Goal: Transaction & Acquisition: Purchase product/service

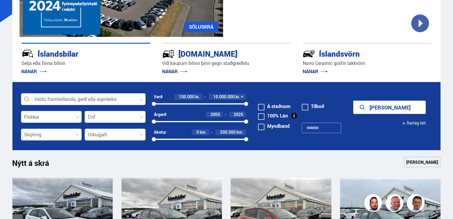
scroll to position [118, 0]
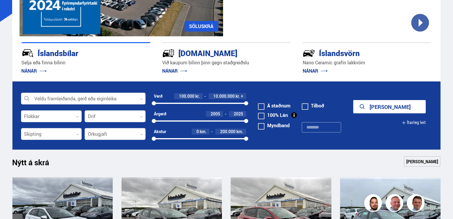
click at [105, 99] on div at bounding box center [83, 99] width 124 height 12
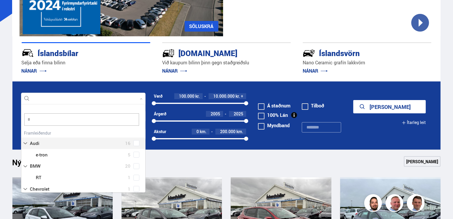
scroll to position [88, 122]
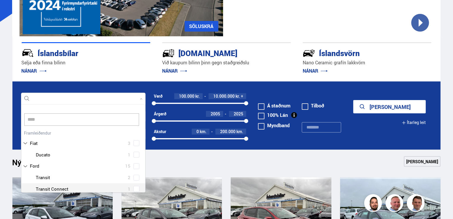
type input "*****"
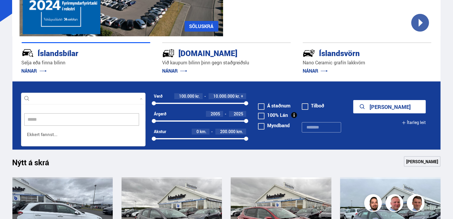
scroll to position [42, 125]
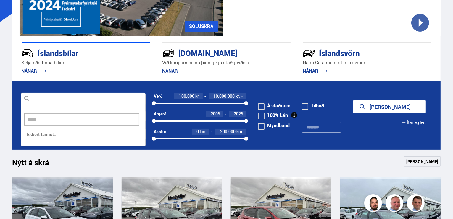
click at [15, 117] on form "Veldu framleiðanda, gerð eða eiginleika ***** 0 ttttt ***** Hreinsa valið Ekker…" at bounding box center [226, 116] width 428 height 68
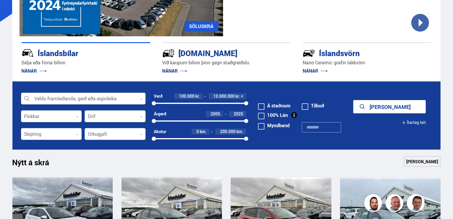
click at [69, 100] on div at bounding box center [83, 99] width 124 height 12
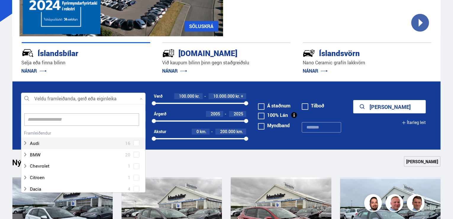
scroll to position [88, 122]
type input "***"
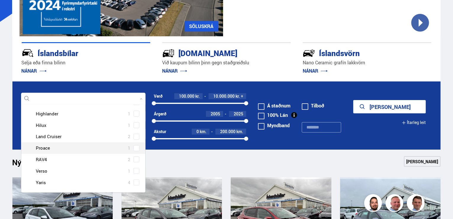
scroll to position [88, 0]
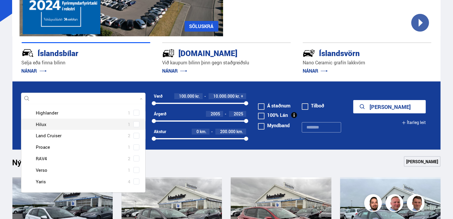
click at [137, 124] on span at bounding box center [136, 125] width 6 height 6
click at [371, 103] on button "Sýna 1 bíla" at bounding box center [389, 106] width 72 height 13
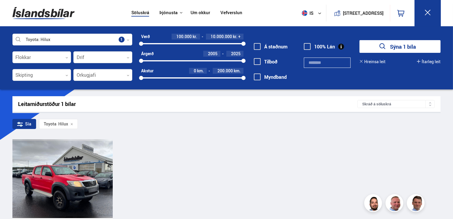
scroll to position [59, 0]
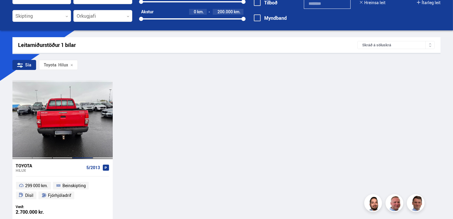
click at [83, 125] on div at bounding box center [82, 119] width 20 height 79
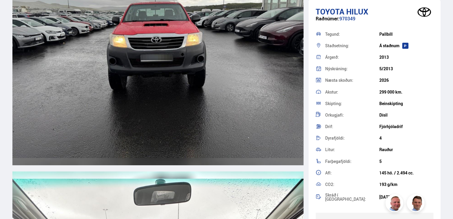
scroll to position [2188, 0]
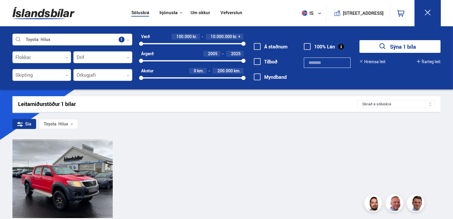
click at [274, 39] on div "Á staðnum [GEOGRAPHIC_DATA] [GEOGRAPHIC_DATA] 100% Lán" at bounding box center [296, 61] width 107 height 54
click at [271, 46] on label "Á staðnum" at bounding box center [271, 46] width 34 height 5
click at [258, 64] on span at bounding box center [257, 61] width 7 height 7
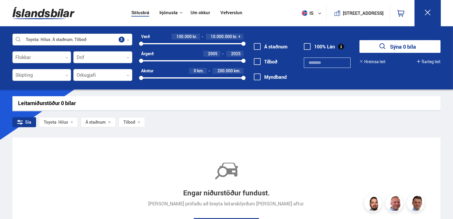
click at [119, 39] on div at bounding box center [72, 40] width 120 height 12
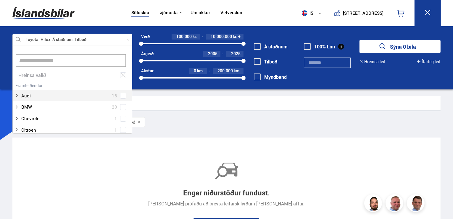
scroll to position [88, 118]
click at [121, 74] on icon at bounding box center [122, 76] width 5 height 6
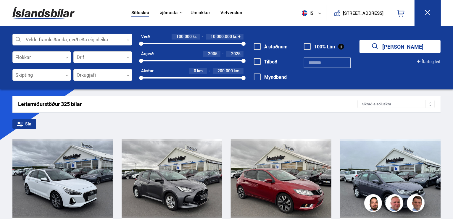
click at [257, 46] on span at bounding box center [257, 46] width 7 height 7
click at [256, 61] on span at bounding box center [257, 61] width 7 height 7
click at [380, 47] on icon "submit" at bounding box center [381, 46] width 9 height 9
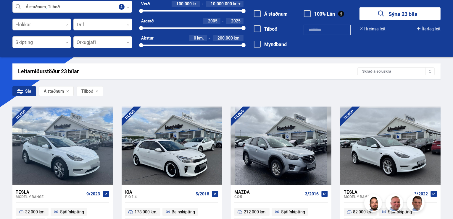
scroll to position [30, 0]
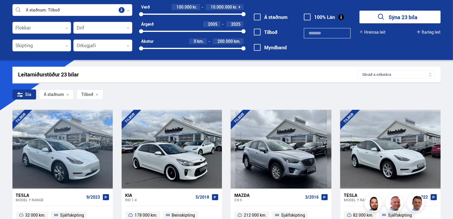
click at [381, 18] on icon "submit" at bounding box center [381, 17] width 6 height 6
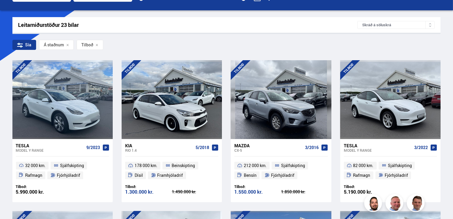
scroll to position [0, 0]
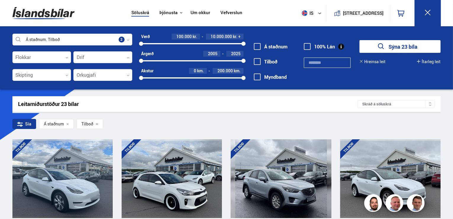
click at [257, 61] on span at bounding box center [257, 61] width 7 height 7
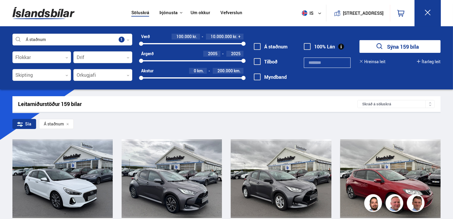
click at [380, 47] on icon "submit" at bounding box center [379, 46] width 6 height 6
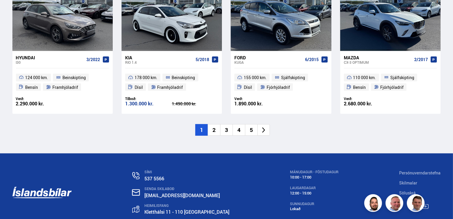
scroll to position [887, 0]
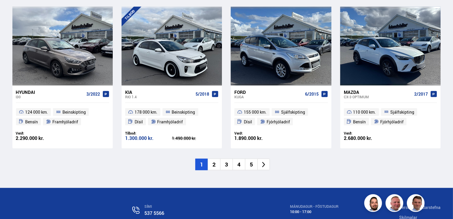
click at [216, 164] on li "2" at bounding box center [214, 165] width 12 height 12
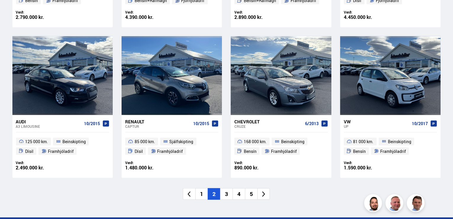
scroll to position [887, 0]
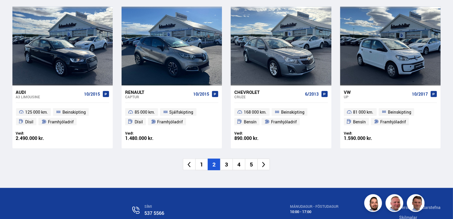
click at [227, 165] on li "3" at bounding box center [226, 165] width 12 height 12
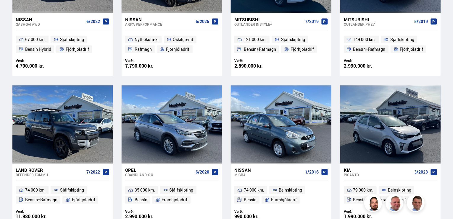
scroll to position [473, 0]
